Goal: Task Accomplishment & Management: Manage account settings

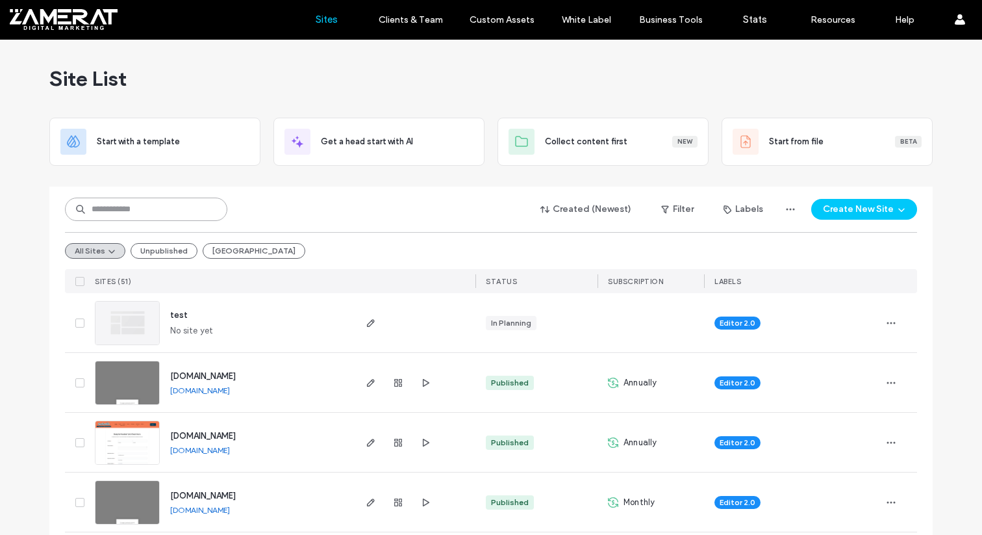
click at [147, 212] on input at bounding box center [146, 208] width 162 height 23
click at [367, 441] on icon "button" at bounding box center [371, 442] width 10 height 10
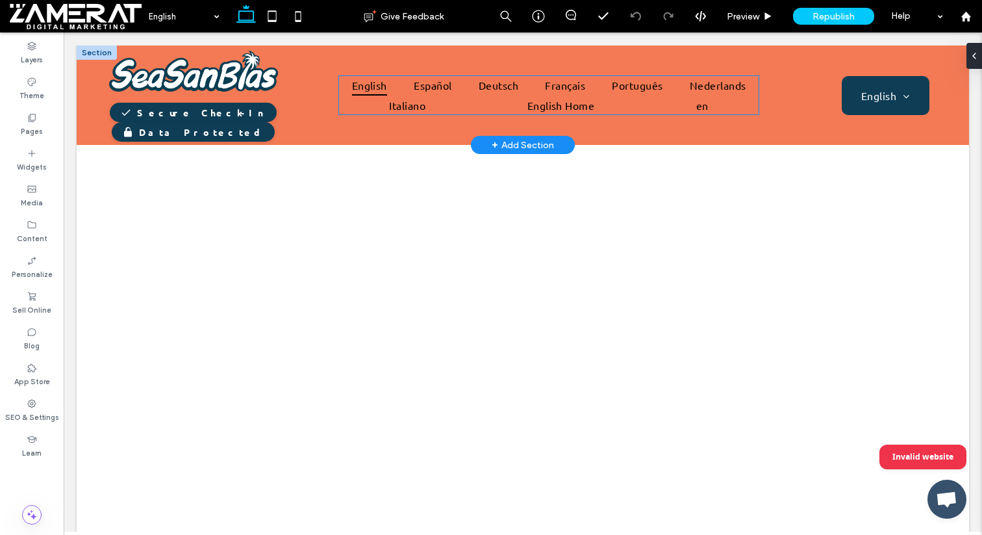
click at [491, 101] on ul "English Español Deutsch Français Português Nederlands Italiano English Home en" at bounding box center [548, 95] width 421 height 40
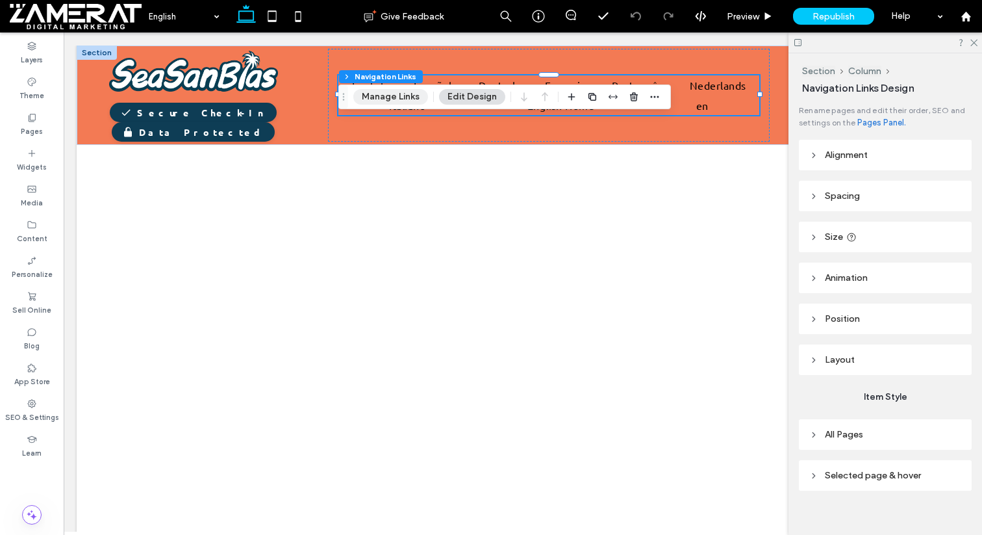
click at [377, 97] on button "Manage Links" at bounding box center [390, 97] width 75 height 16
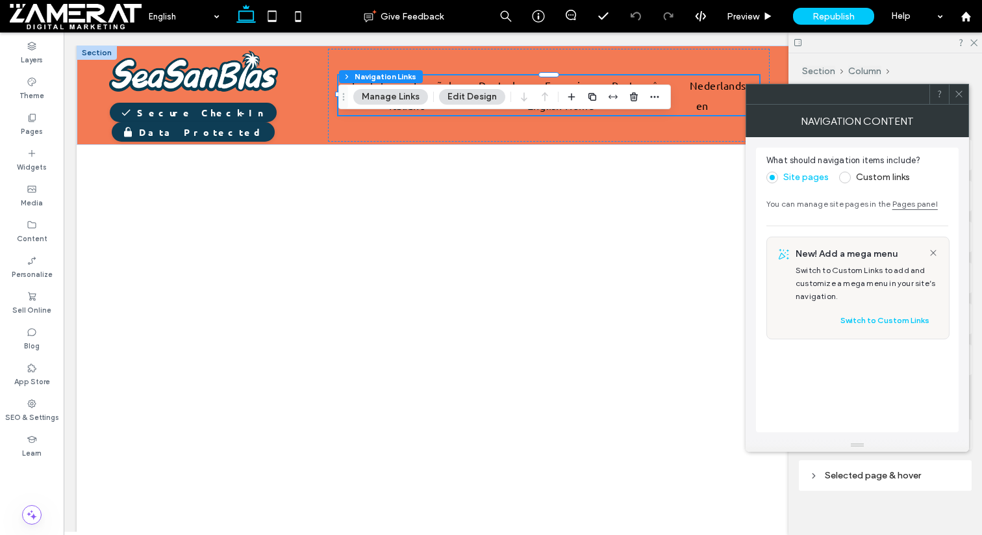
click at [956, 94] on icon at bounding box center [959, 94] width 10 height 10
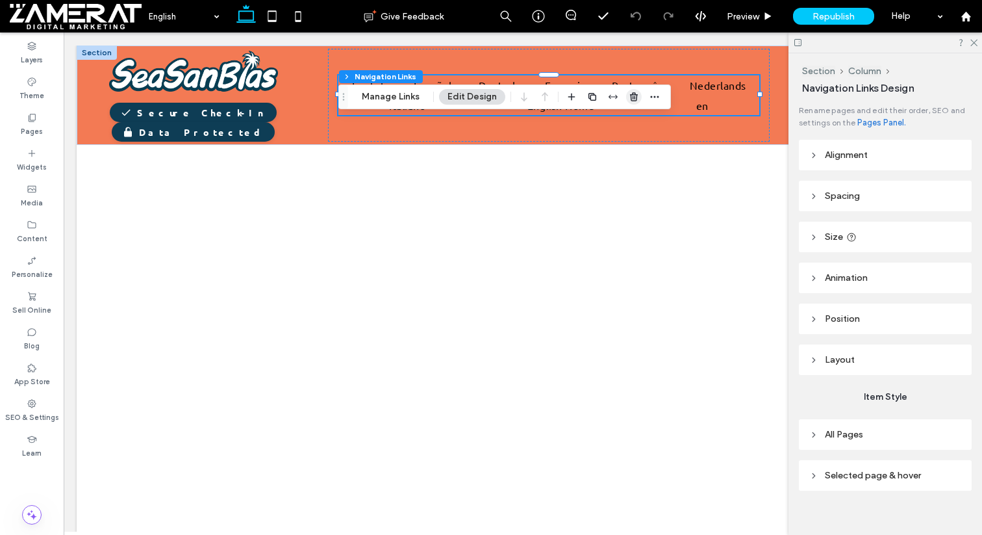
click at [629, 101] on icon "button" at bounding box center [634, 97] width 10 height 10
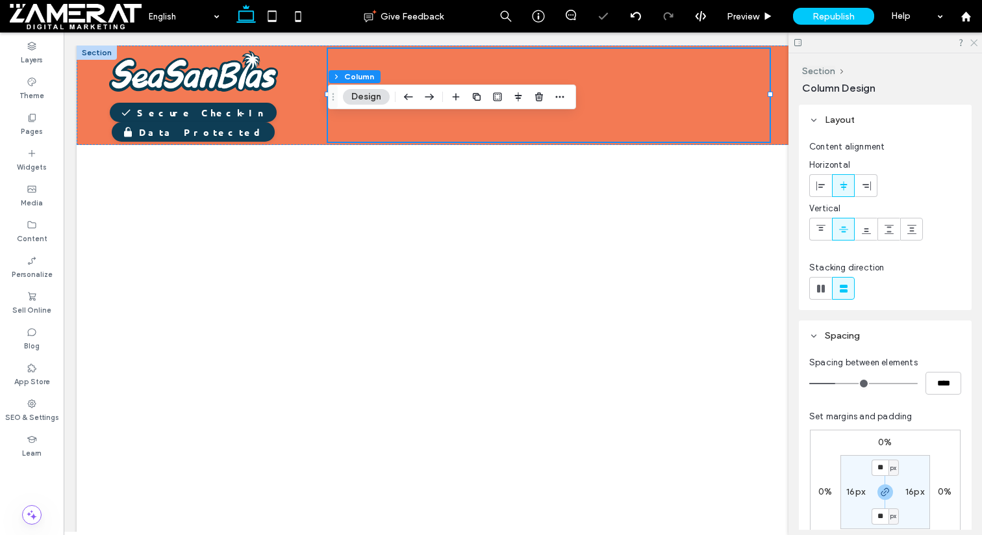
click at [974, 43] on icon at bounding box center [973, 42] width 8 height 8
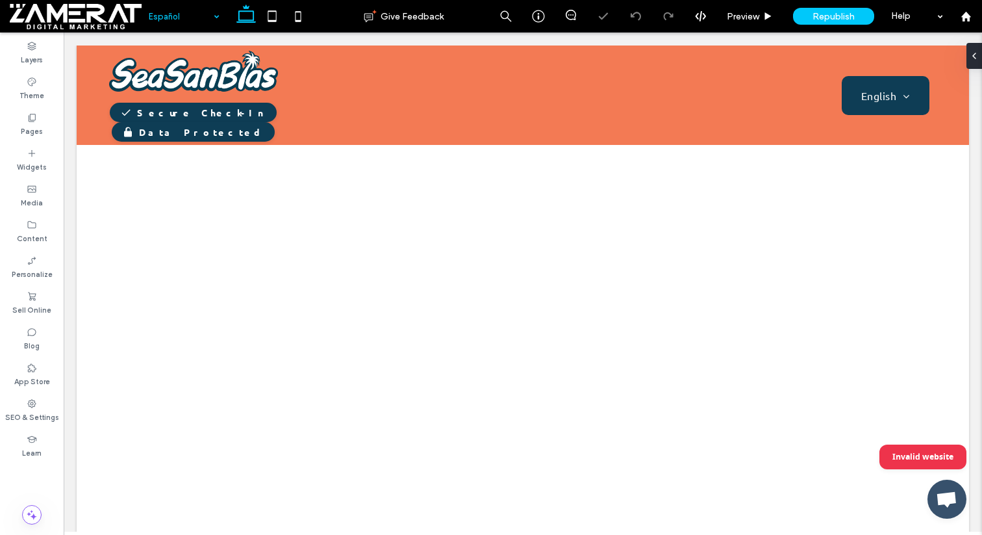
click at [192, 14] on input at bounding box center [181, 16] width 64 height 32
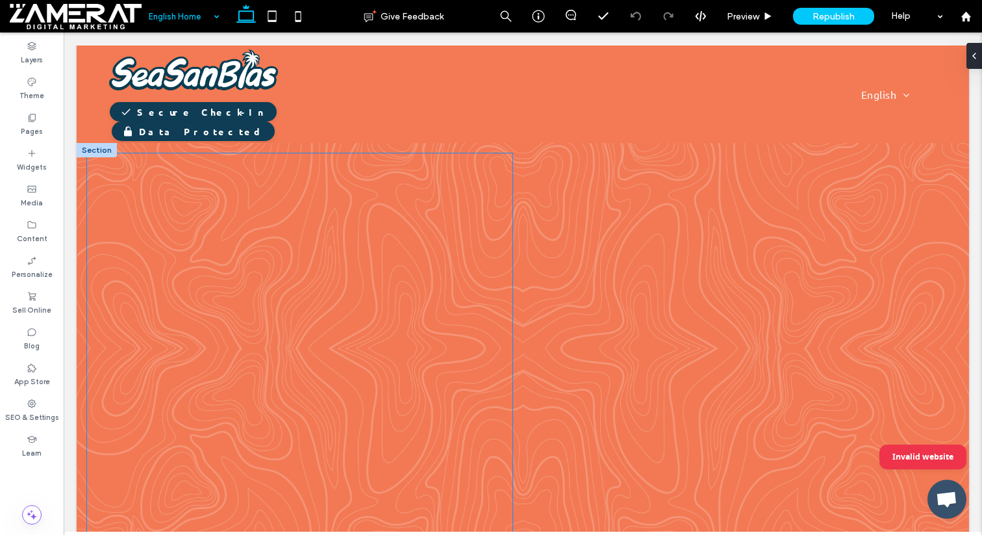
click at [403, 236] on div at bounding box center [299, 348] width 425 height 390
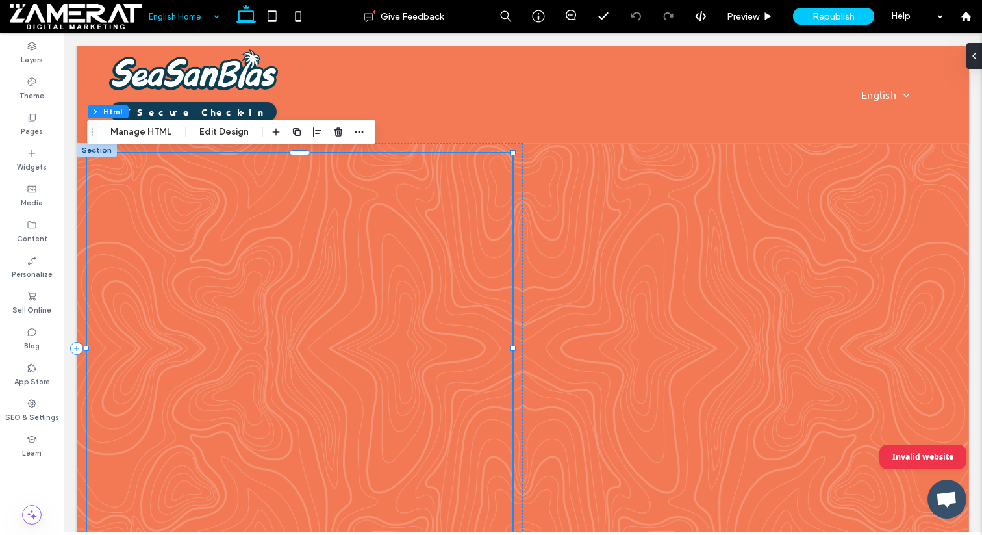
click at [459, 224] on div at bounding box center [299, 348] width 425 height 390
click at [584, 238] on div at bounding box center [746, 348] width 446 height 390
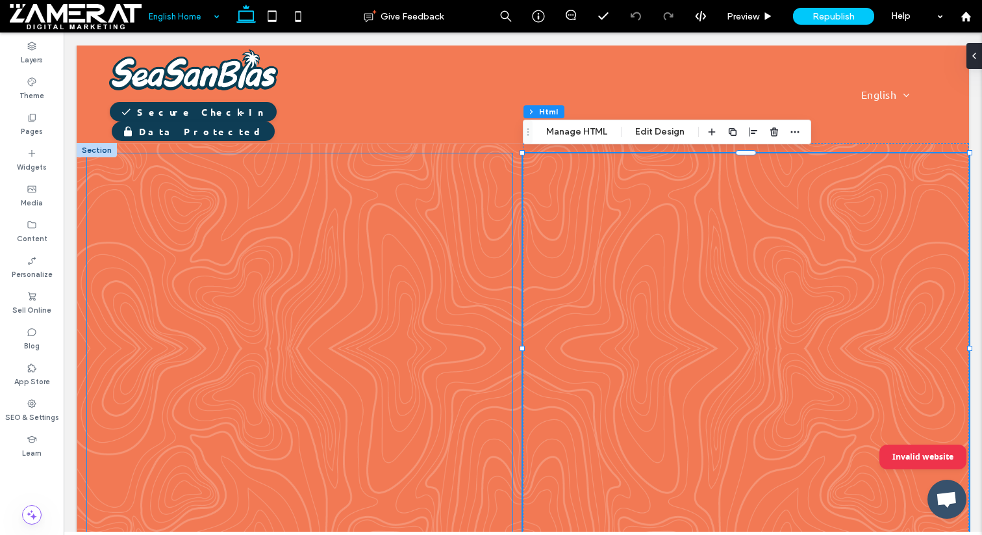
click at [469, 254] on div at bounding box center [299, 348] width 425 height 390
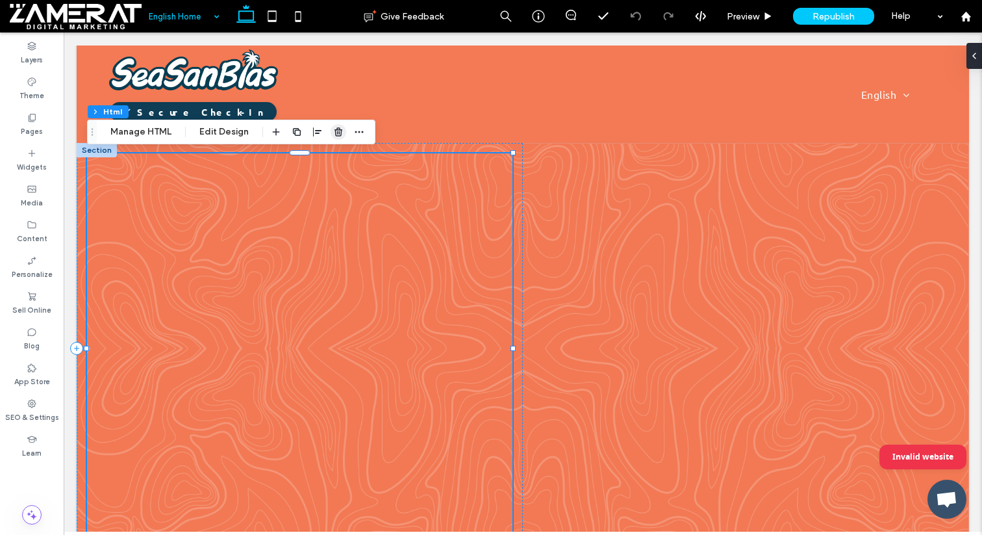
click at [334, 132] on icon "button" at bounding box center [338, 132] width 10 height 10
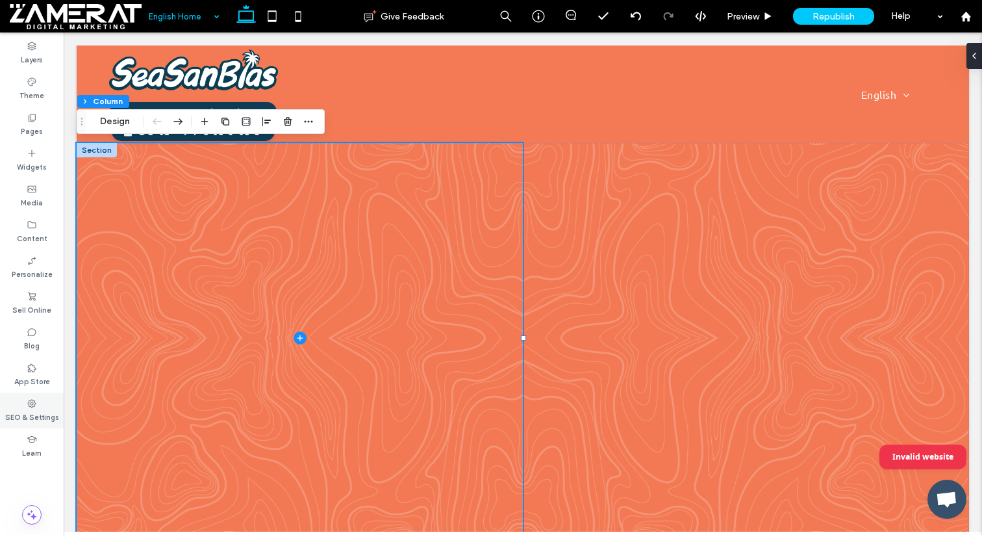
click at [38, 406] on div "SEO & Settings" at bounding box center [32, 410] width 64 height 36
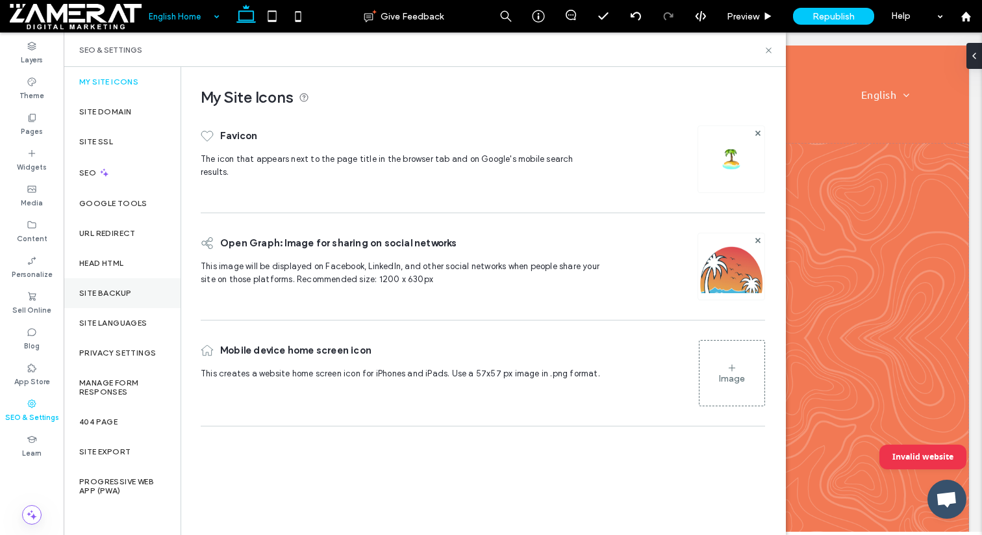
click at [120, 297] on div "Site Backup" at bounding box center [122, 293] width 117 height 30
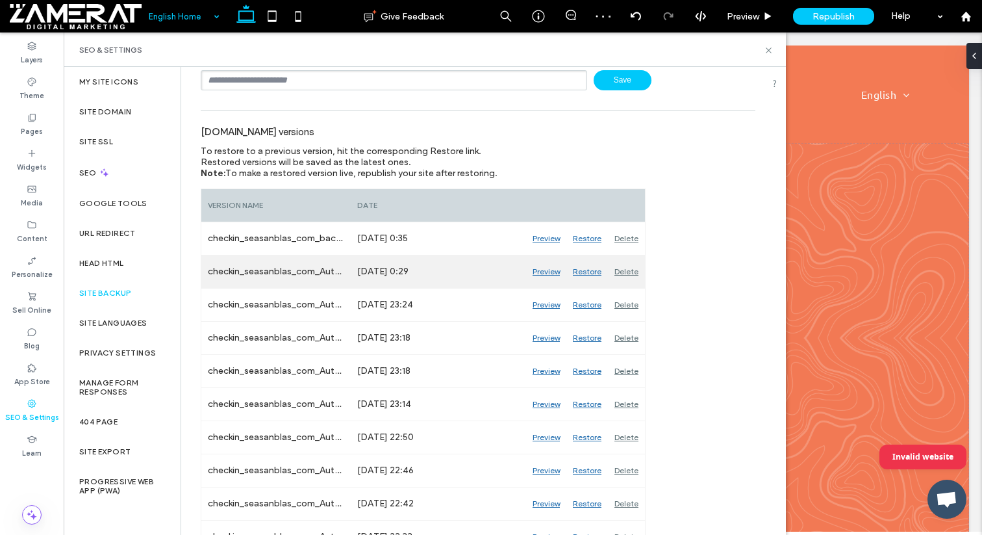
scroll to position [99, 0]
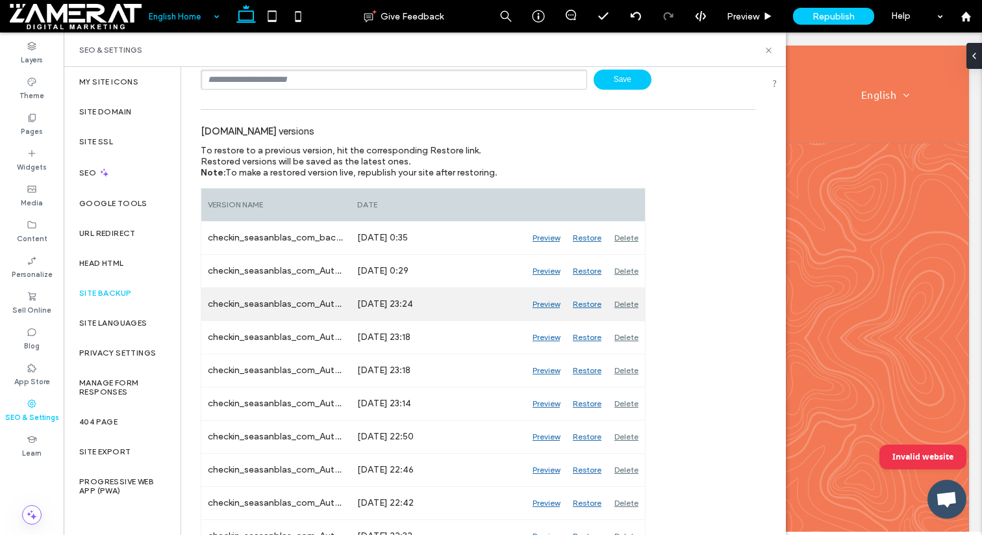
click at [589, 302] on div "Restore" at bounding box center [587, 304] width 42 height 32
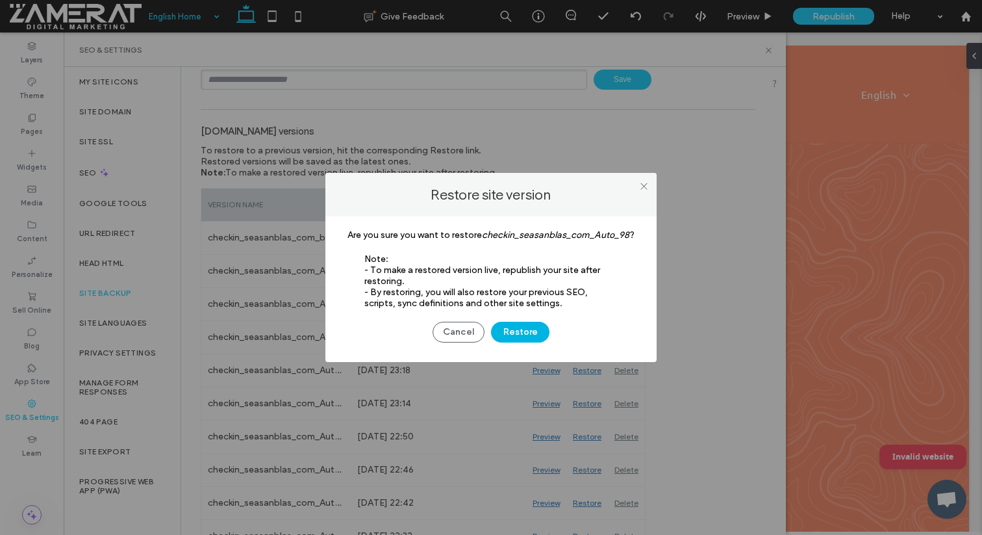
click at [514, 333] on button "Restore" at bounding box center [520, 331] width 58 height 21
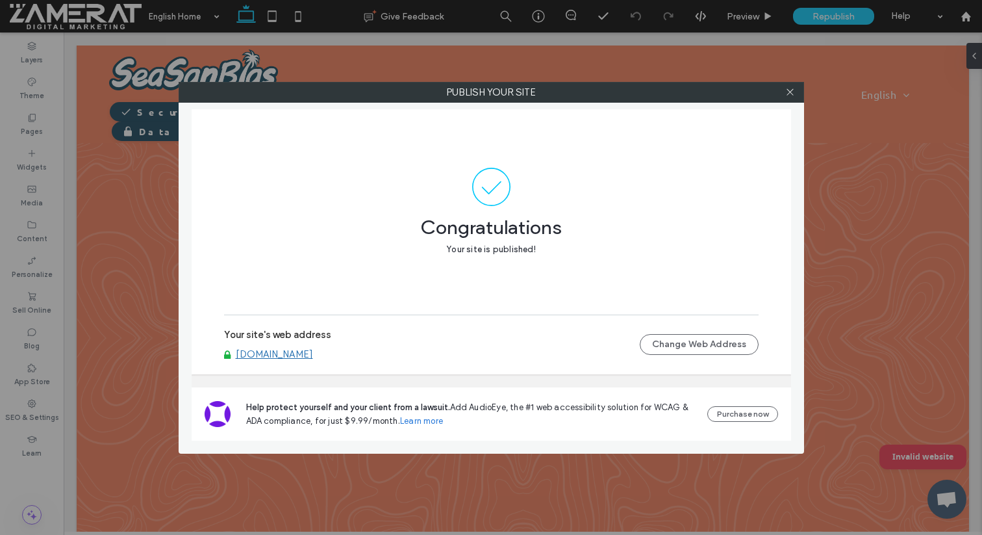
click at [795, 90] on div at bounding box center [790, 91] width 19 height 19
click at [789, 94] on icon at bounding box center [790, 92] width 10 height 10
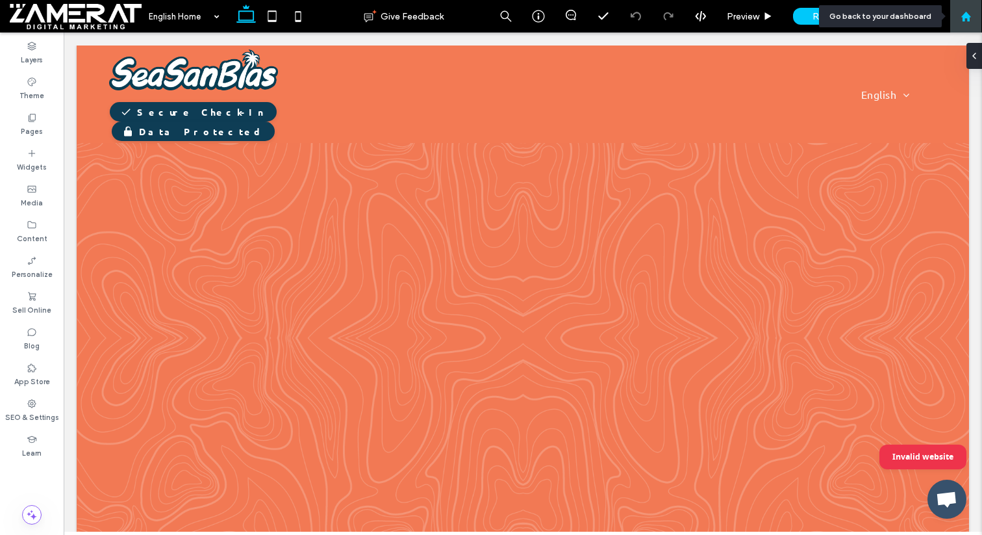
click at [981, 15] on div at bounding box center [966, 16] width 32 height 32
